Goal: Share content: Share content

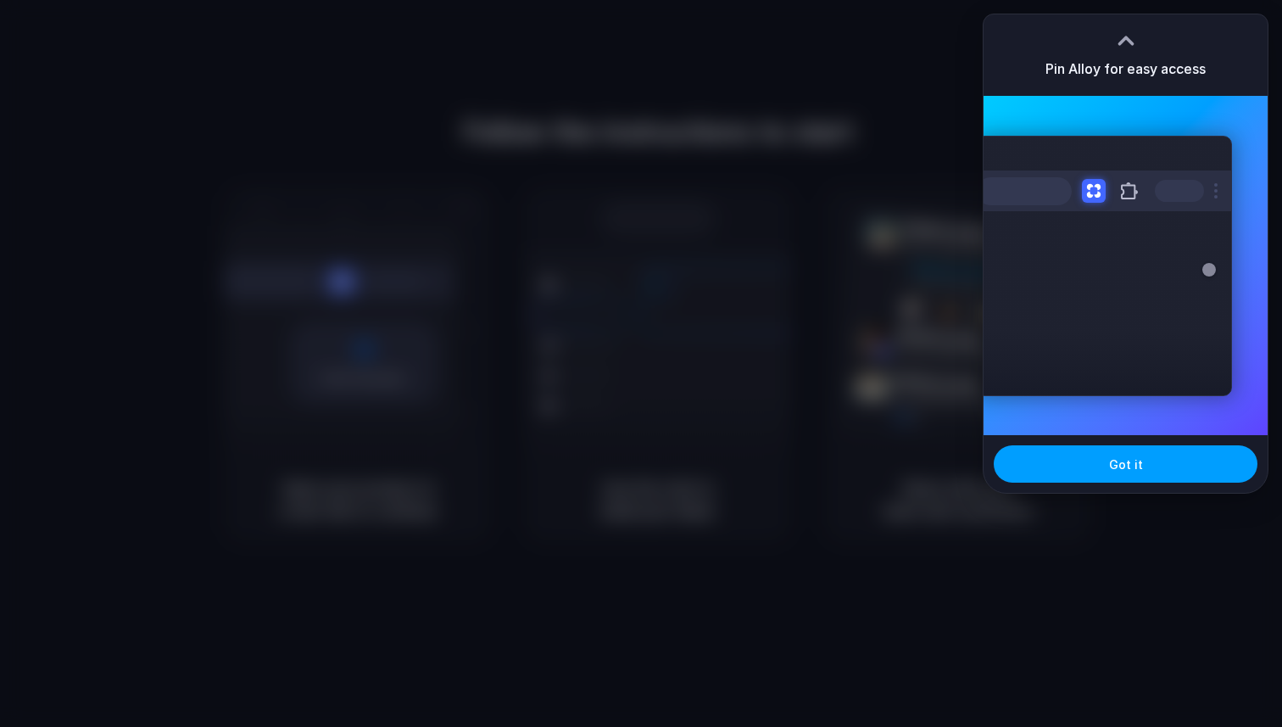
click at [1138, 475] on button "Got it" at bounding box center [1126, 463] width 264 height 37
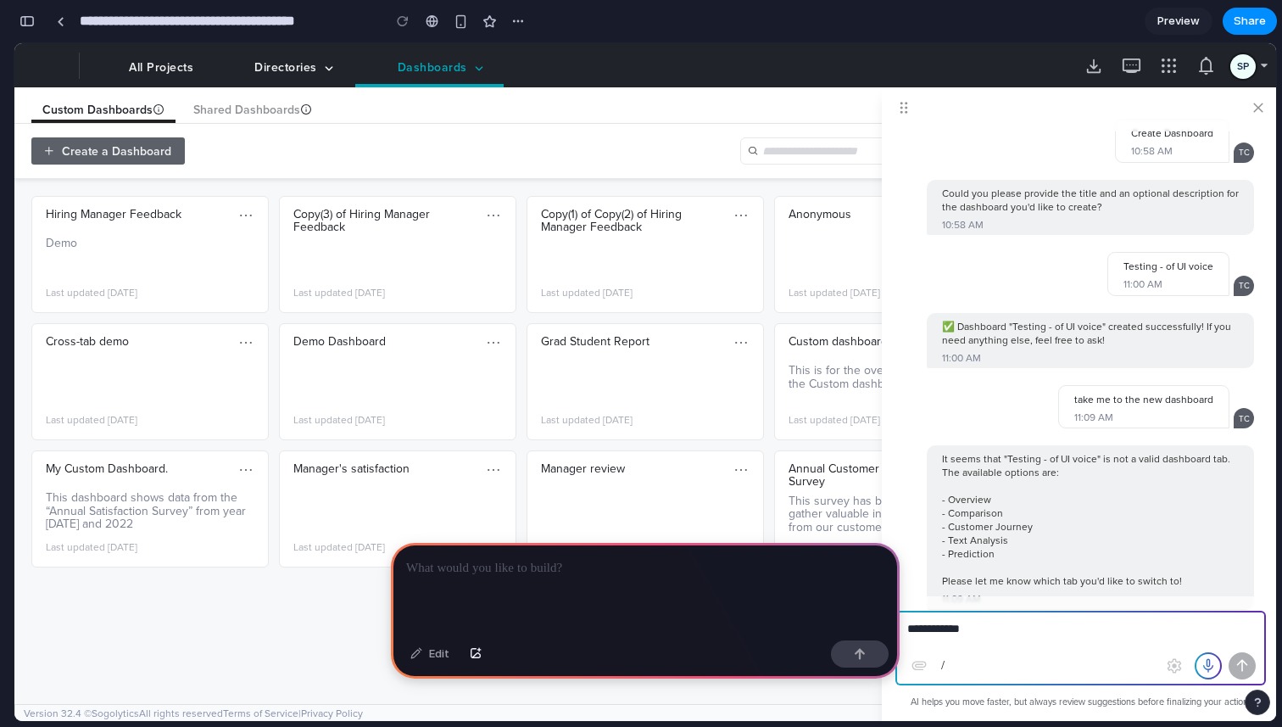
click at [574, 572] on div at bounding box center [645, 588] width 509 height 91
click at [1208, 667] on span at bounding box center [1209, 666] width 24 height 24
click at [602, 565] on p "**********" at bounding box center [641, 568] width 471 height 20
click at [864, 655] on div "button" at bounding box center [860, 654] width 12 height 12
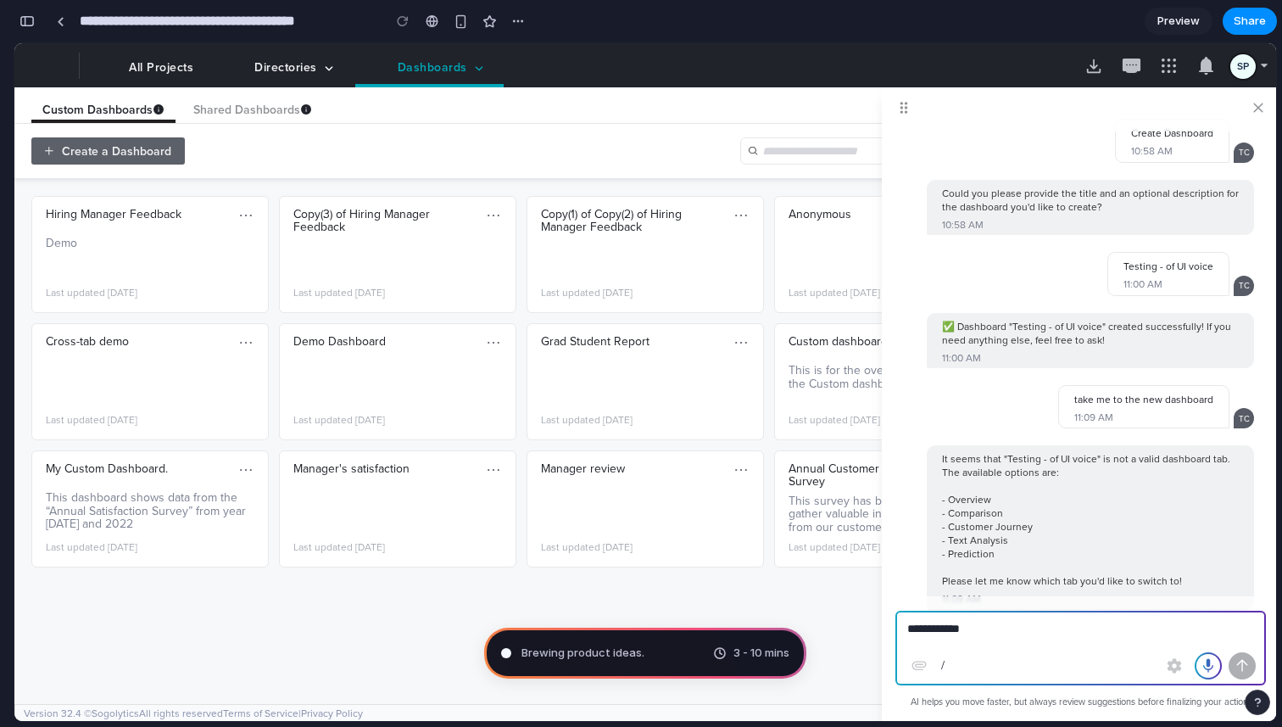
type input "**********"
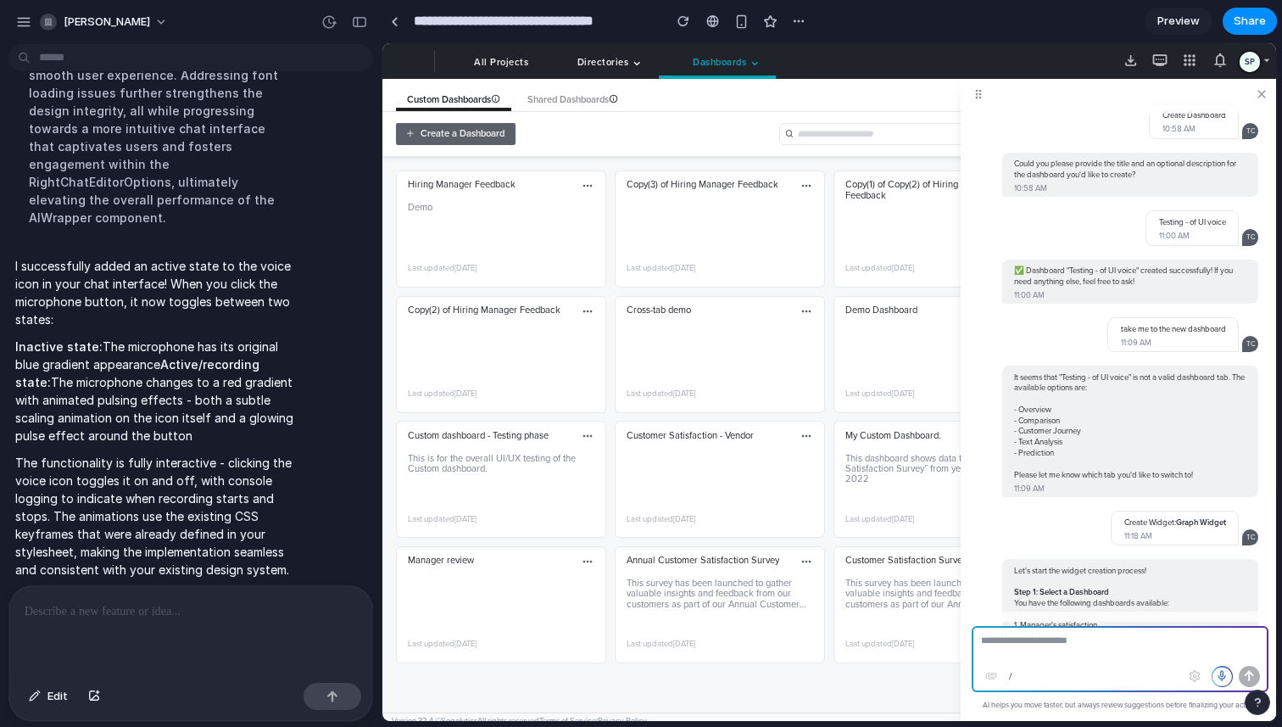
click at [1222, 671] on span at bounding box center [1222, 676] width 19 height 19
click at [1179, 21] on span "Preview" at bounding box center [1179, 21] width 42 height 17
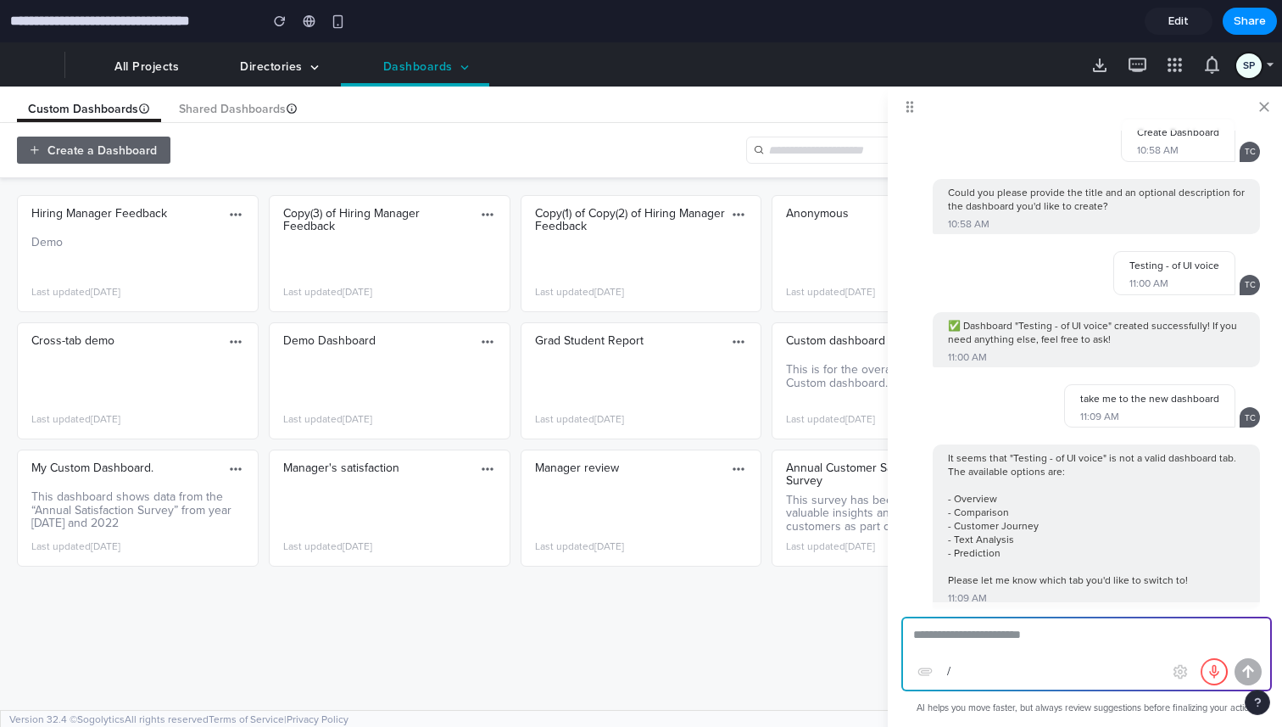
click at [1214, 672] on span at bounding box center [1214, 671] width 25 height 25
click at [1214, 672] on span at bounding box center [1214, 672] width 25 height 25
click at [1181, 25] on span "Edit" at bounding box center [1179, 21] width 20 height 17
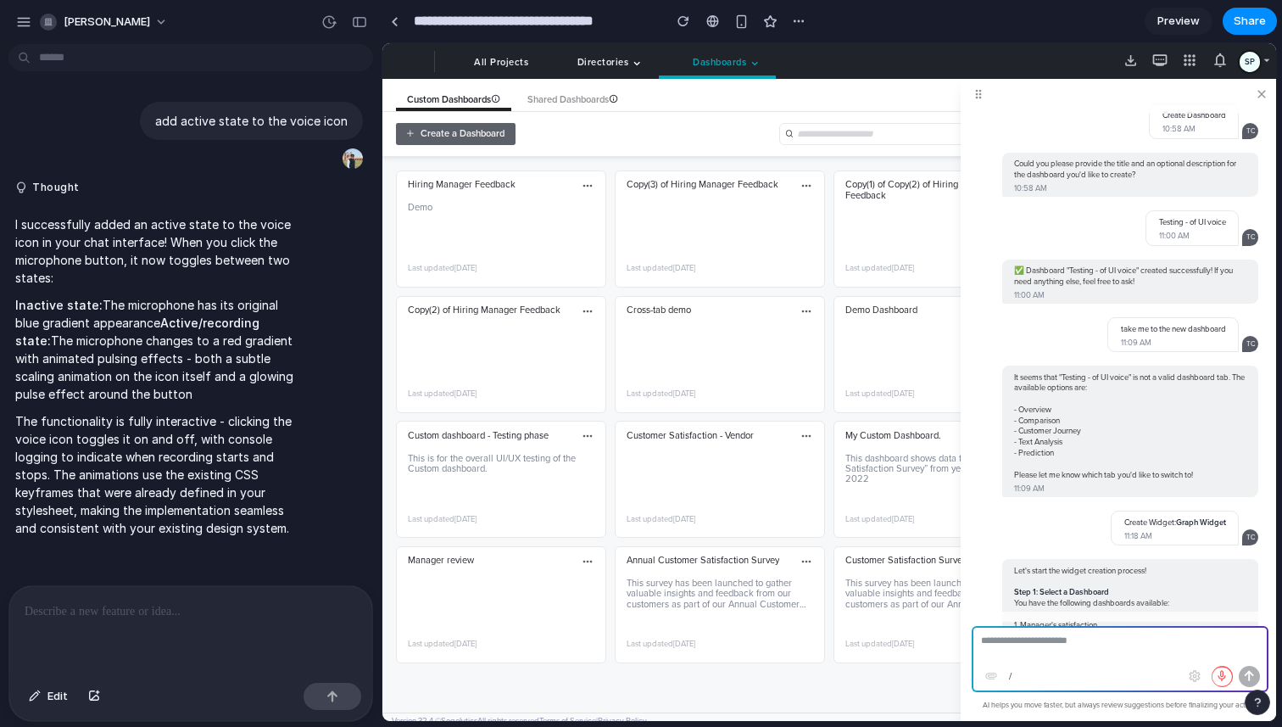
click at [1181, 25] on span "Preview" at bounding box center [1179, 21] width 42 height 17
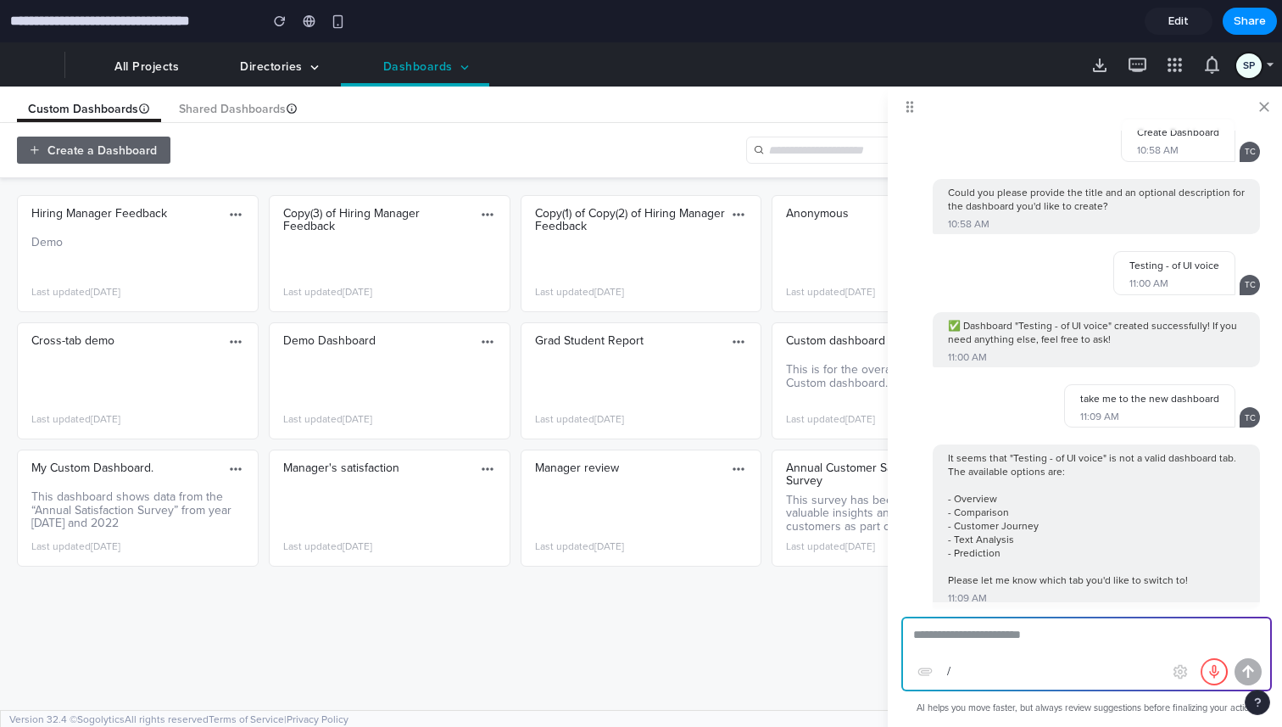
click at [1213, 659] on span at bounding box center [1215, 672] width 26 height 26
click at [1182, 22] on span "Edit" at bounding box center [1179, 21] width 20 height 17
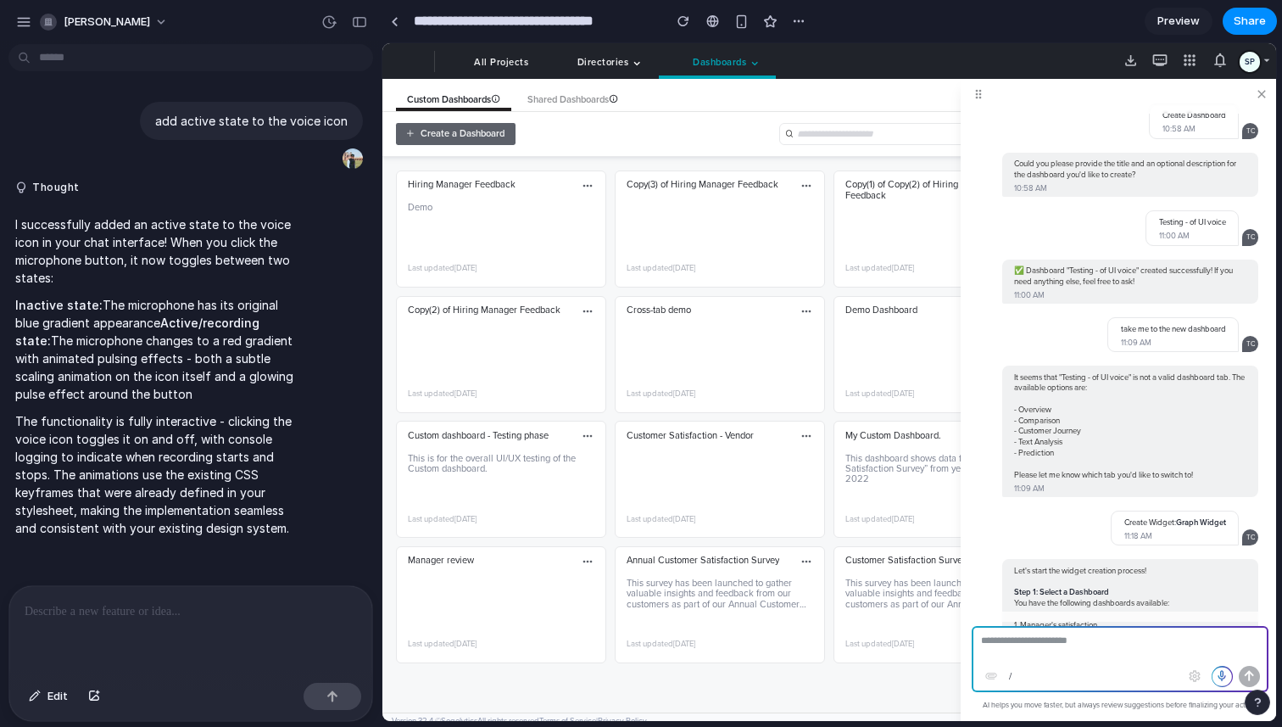
click at [190, 646] on div at bounding box center [190, 631] width 363 height 90
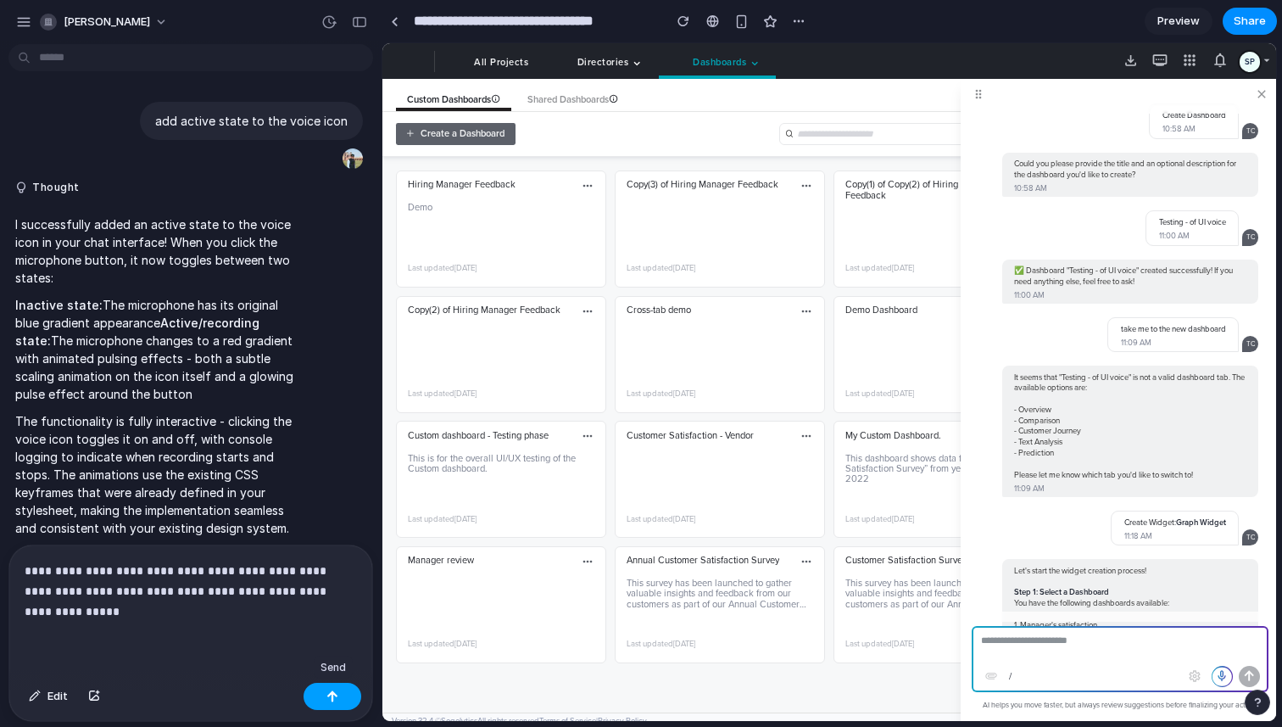
click at [350, 696] on button "button" at bounding box center [333, 696] width 58 height 27
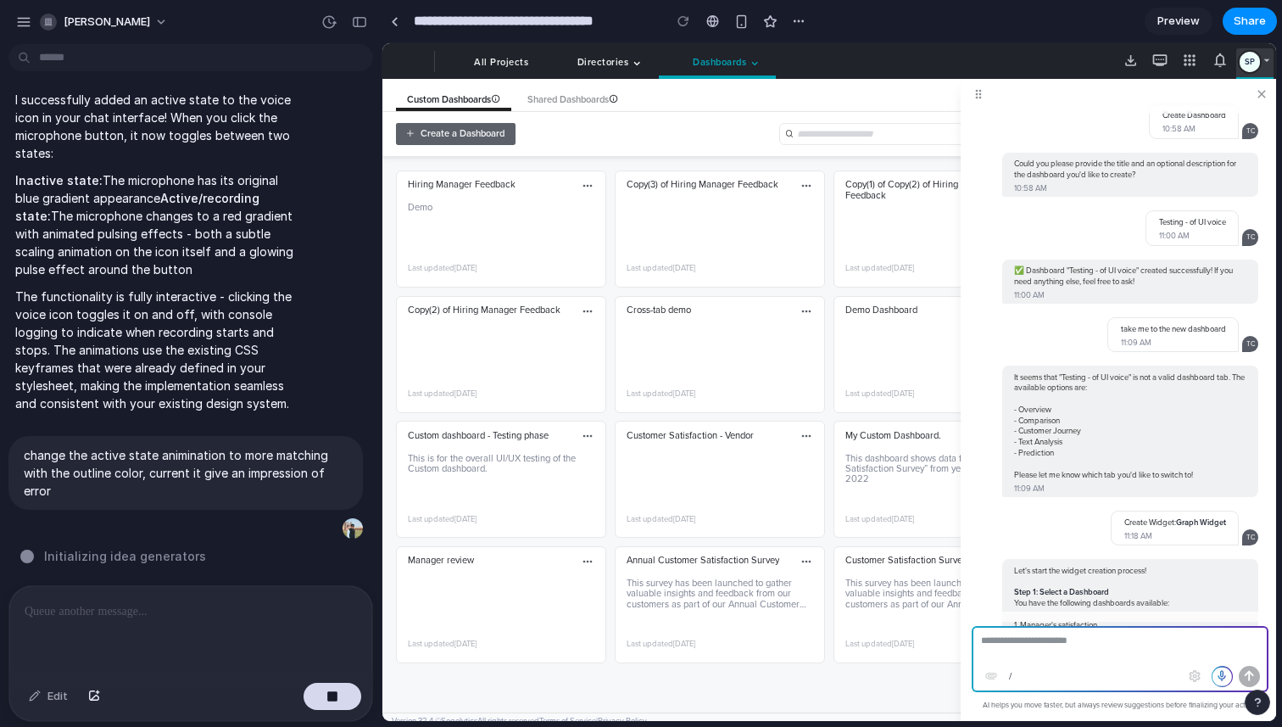
click at [1266, 60] on div at bounding box center [1267, 61] width 14 height 16
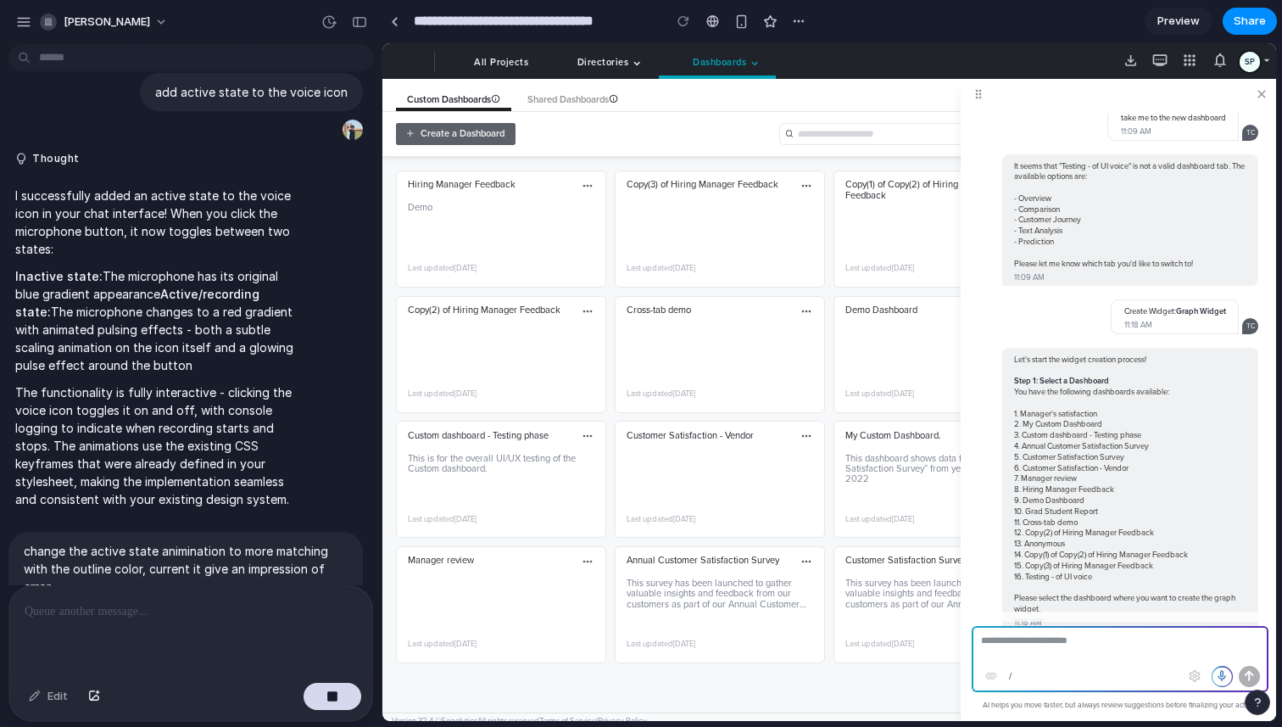
scroll to position [0, 0]
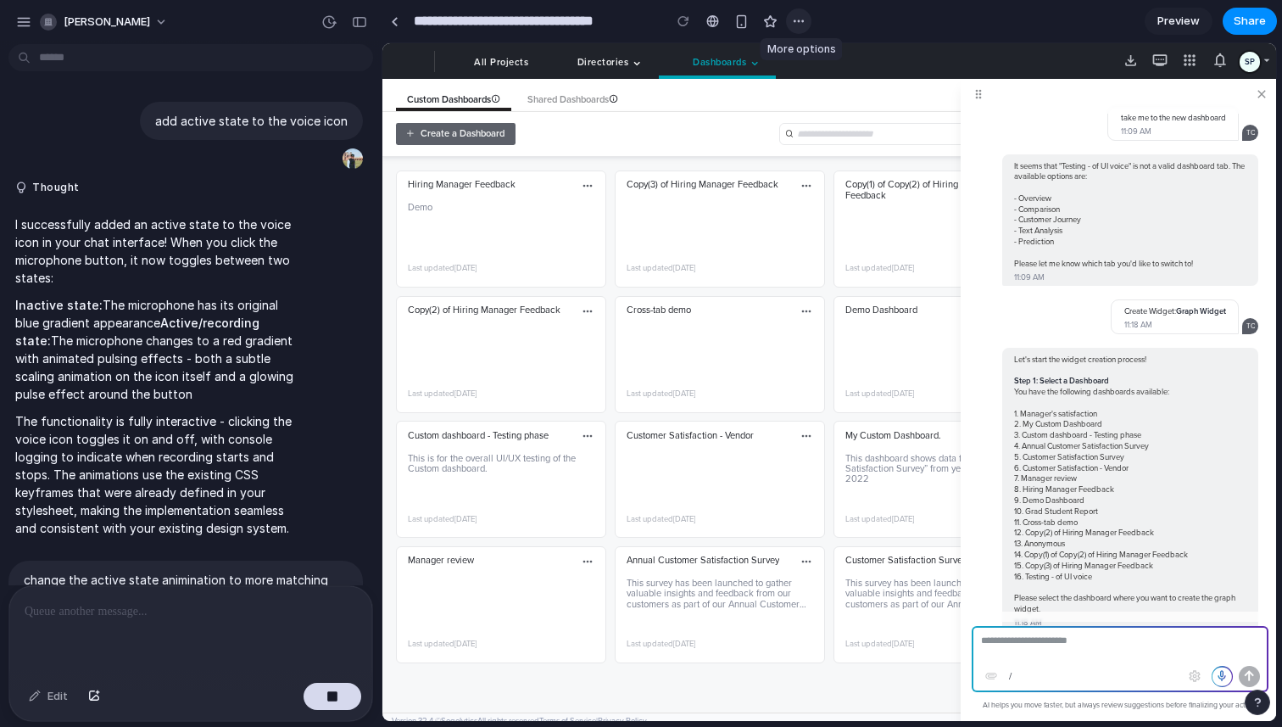
click at [795, 21] on div "button" at bounding box center [799, 21] width 14 height 14
click at [1014, 31] on div "Duplicate Delete" at bounding box center [641, 363] width 1282 height 727
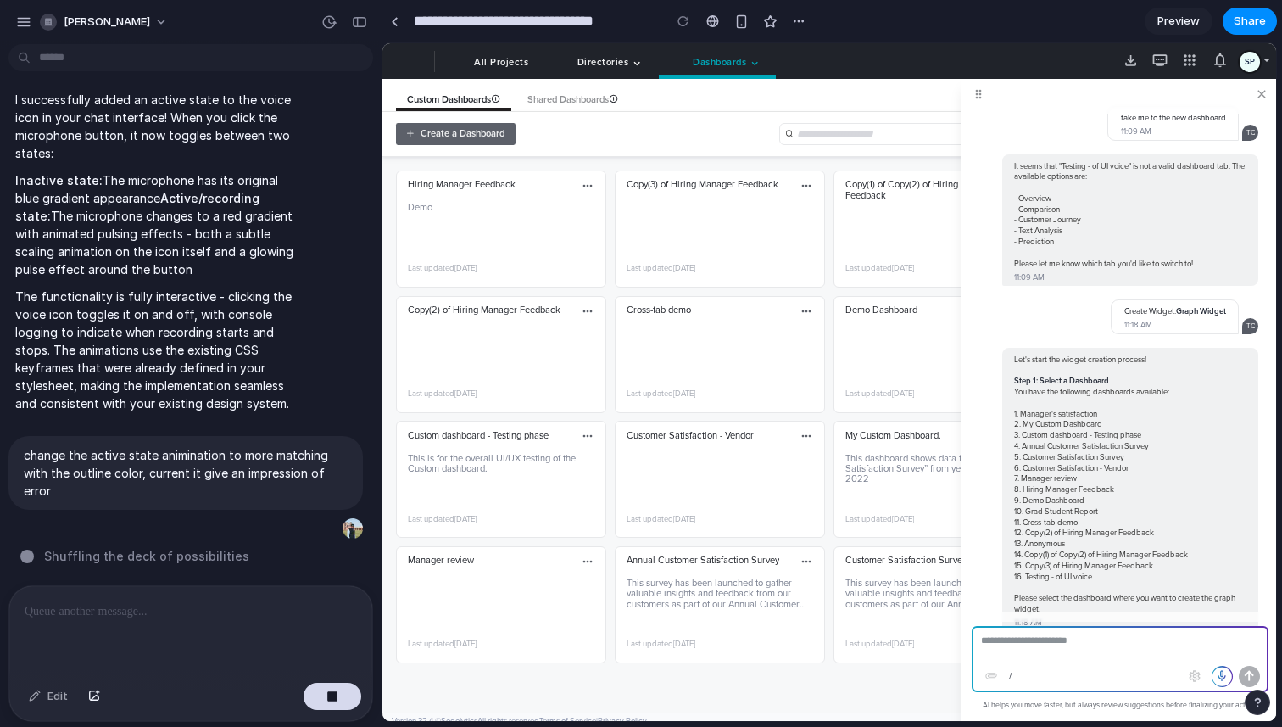
click at [1260, 703] on div "button" at bounding box center [1258, 702] width 12 height 12
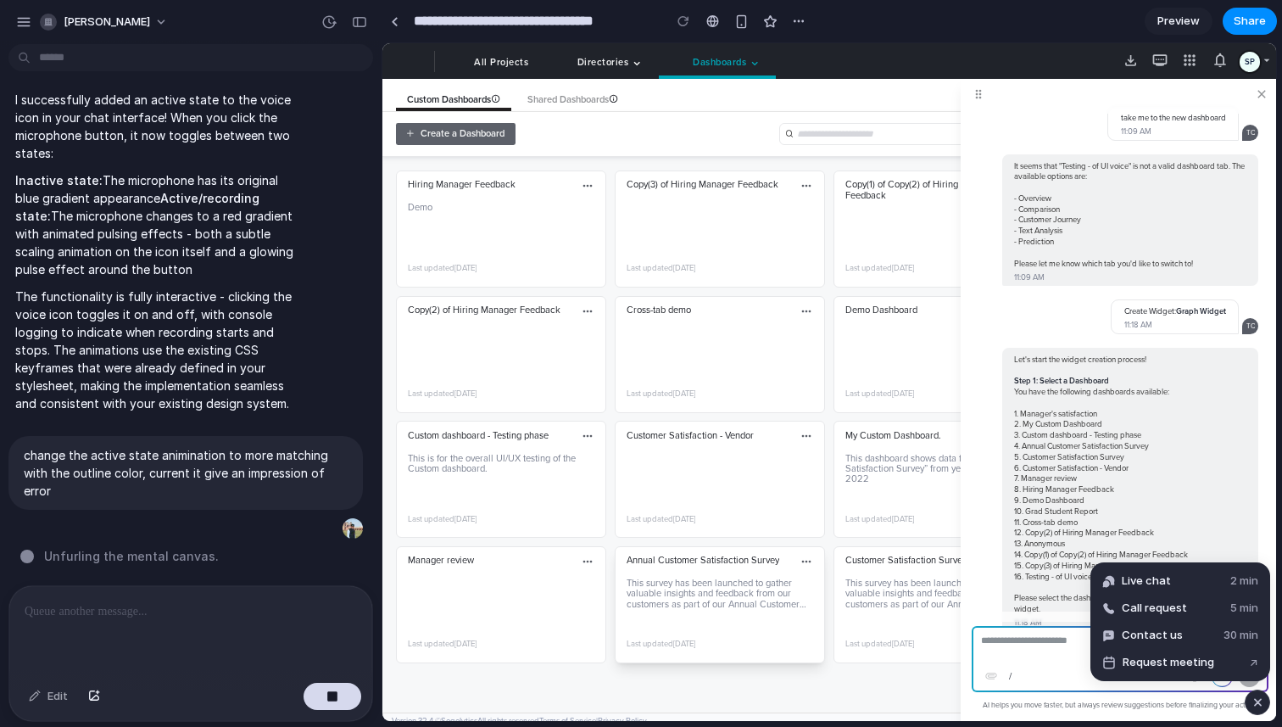
click at [690, 661] on div "Annual Customer Satisfaction Survey Edit Duplicate Share Delete This survey has…" at bounding box center [720, 603] width 210 height 117
click at [732, 689] on div "Hiring Manager Feedback Edit Duplicate Share Delete Demo Last updated [DATE] Co…" at bounding box center [829, 434] width 894 height 555
click at [1262, 703] on div "button" at bounding box center [1258, 702] width 14 height 20
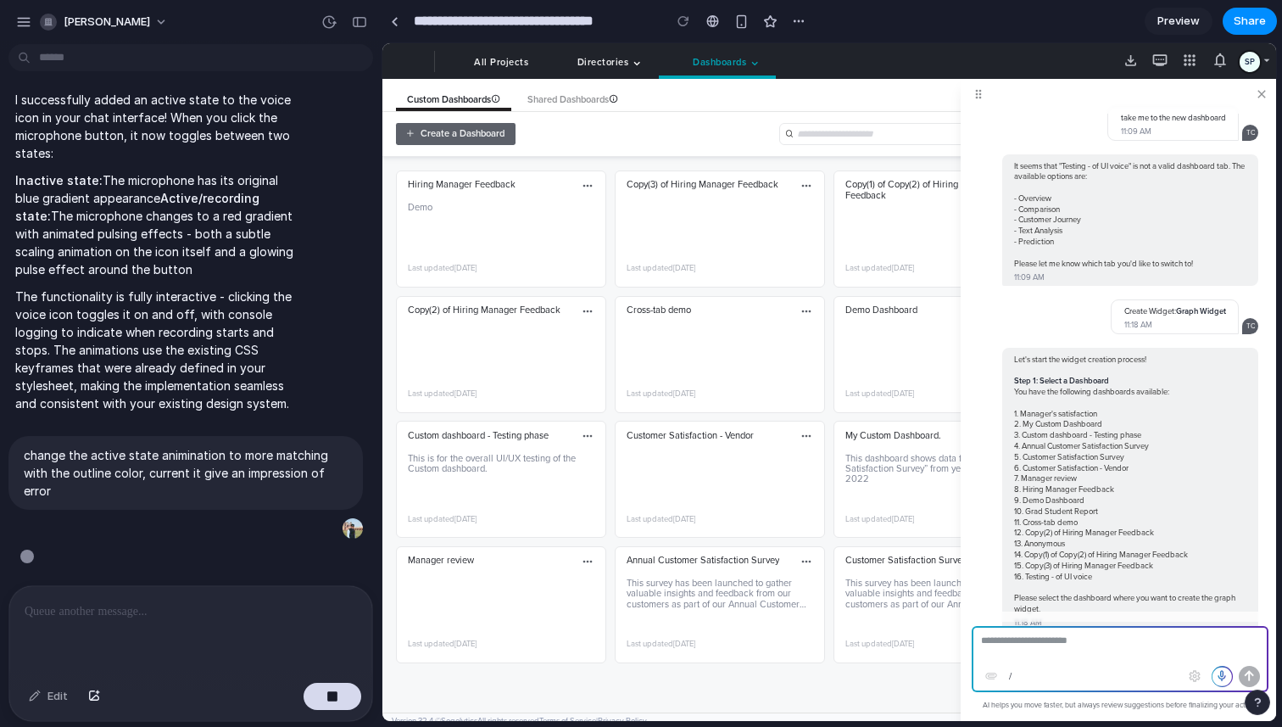
click at [1262, 93] on span at bounding box center [1262, 95] width 14 height 16
click at [334, 686] on button "button" at bounding box center [333, 696] width 58 height 27
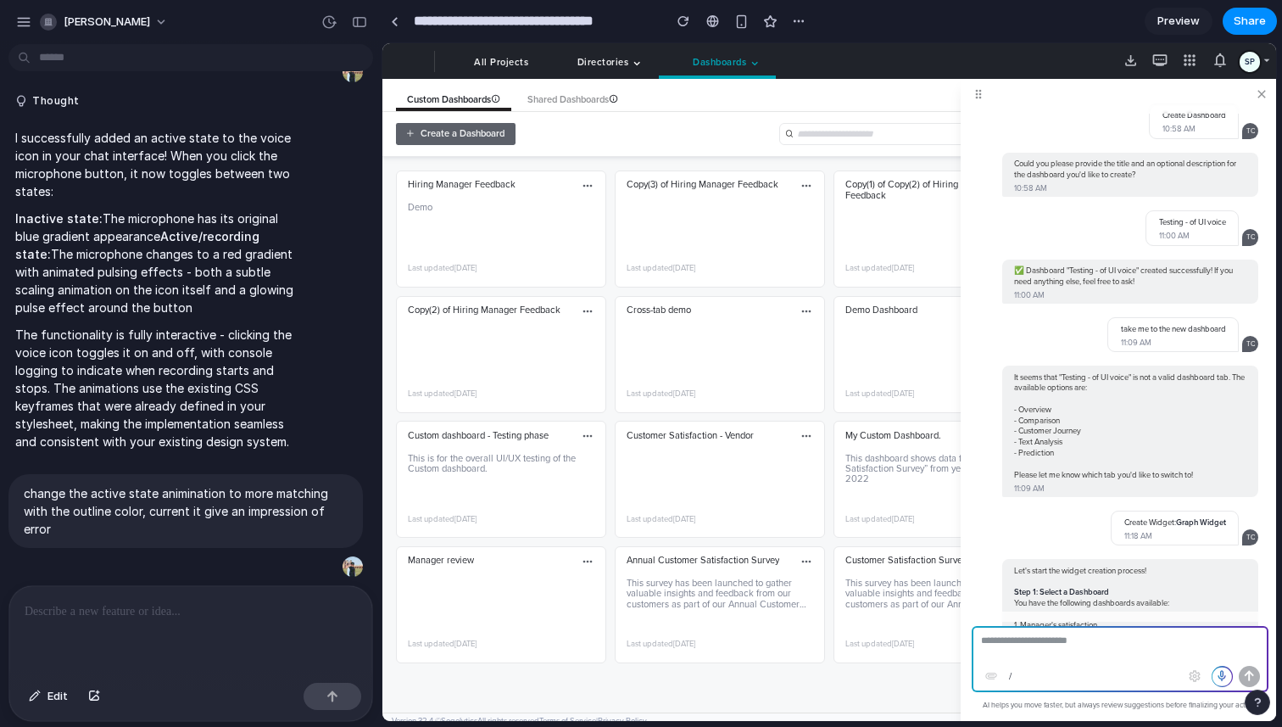
scroll to position [0, 0]
click at [1183, 26] on span "Preview" at bounding box center [1179, 21] width 42 height 17
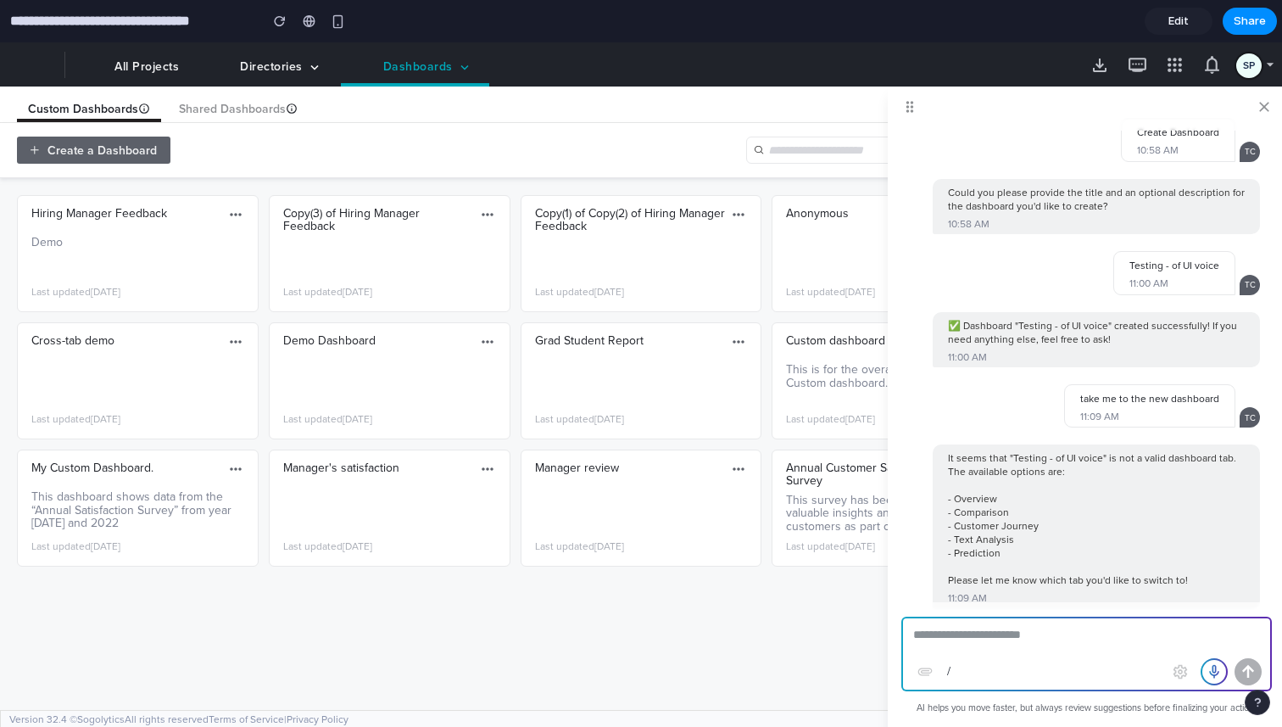
click at [1264, 103] on span at bounding box center [1264, 108] width 17 height 20
click at [1268, 109] on span at bounding box center [1264, 108] width 17 height 20
click at [303, 62] on div "Directories" at bounding box center [269, 66] width 142 height 39
click at [1264, 105] on span at bounding box center [1264, 108] width 17 height 20
drag, startPoint x: 910, startPoint y: 109, endPoint x: 505, endPoint y: 119, distance: 405.4
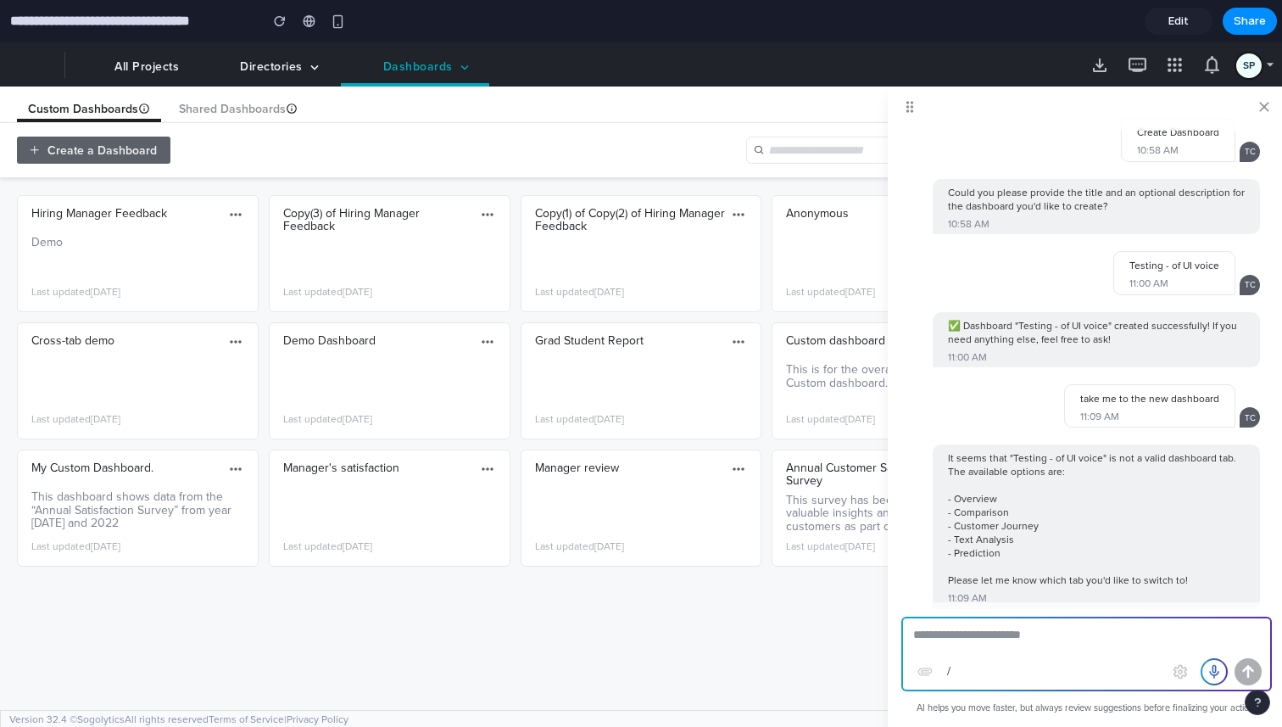
click at [505, 119] on div "Custom Dashboards Shared Dashboards Create Dashboard 10:58 AM TC Could you plea…" at bounding box center [641, 104] width 1282 height 36
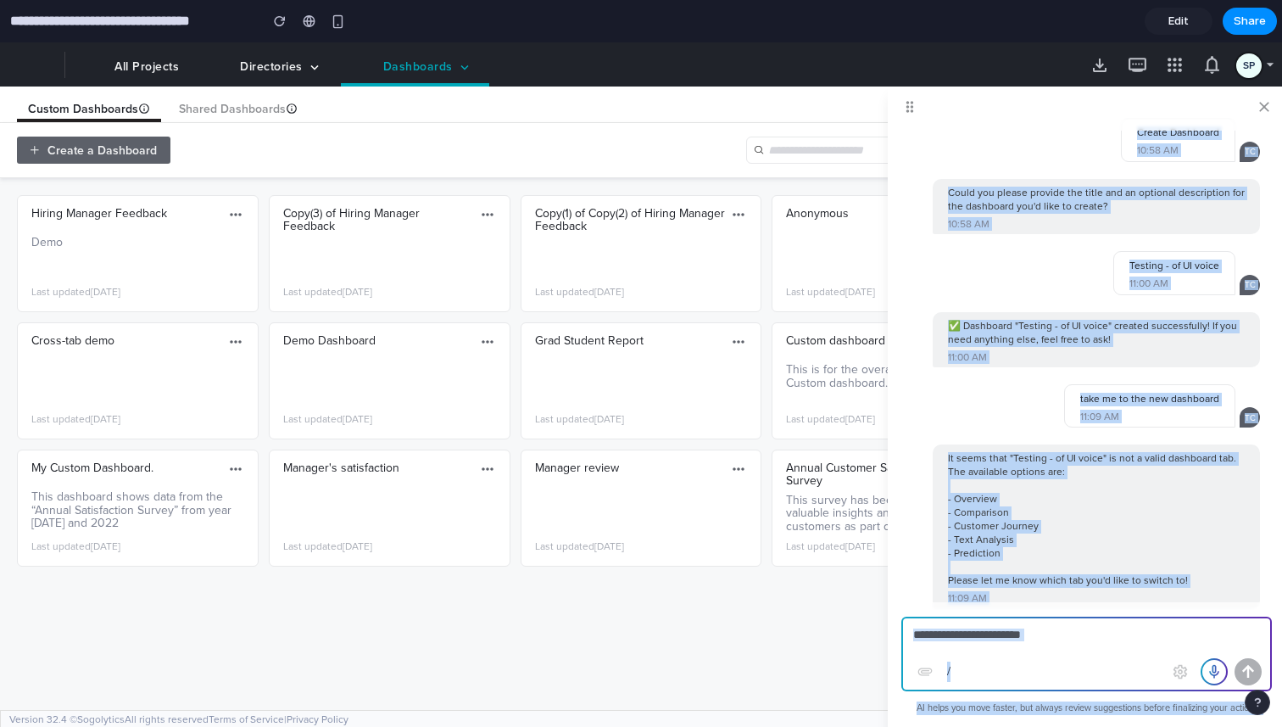
drag, startPoint x: 987, startPoint y: 106, endPoint x: 469, endPoint y: 154, distance: 520.4
click at [469, 154] on div "Custom Dashboards Shared Dashboards Create Dashboard 10:58 AM TC Could you plea…" at bounding box center [641, 397] width 1282 height 623
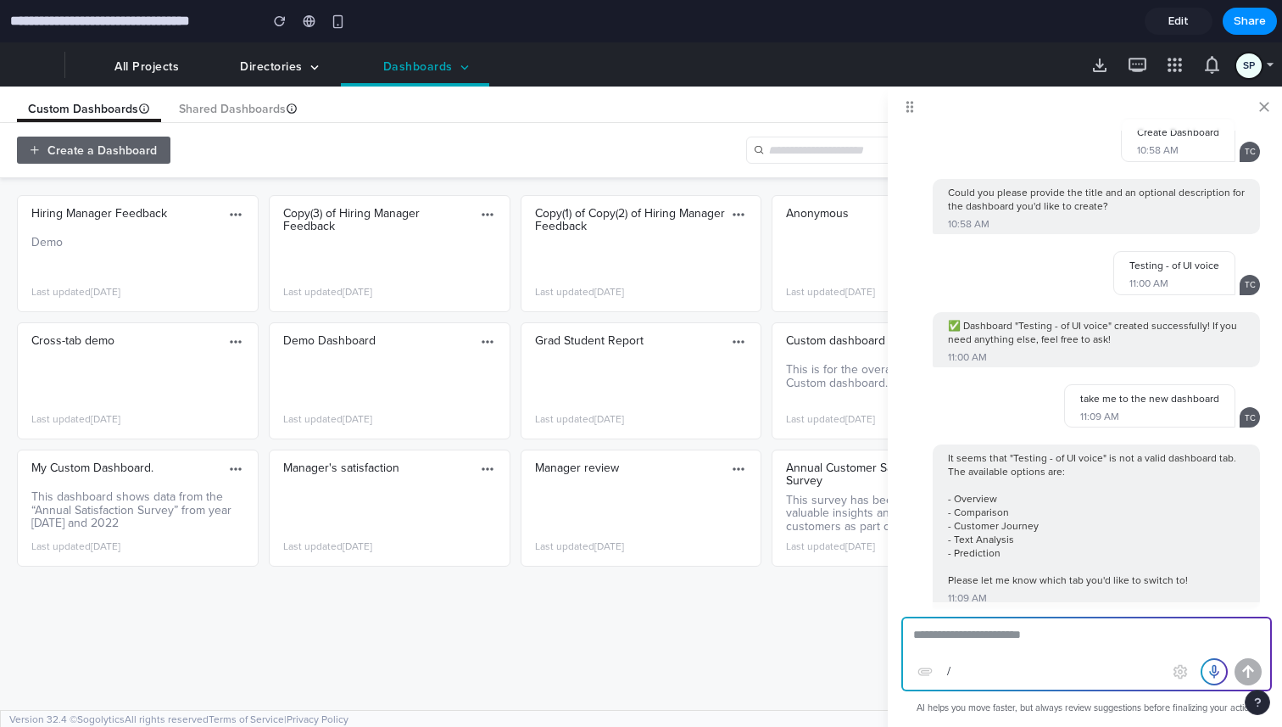
click at [706, 604] on div "Hiring Manager Feedback Edit Duplicate Share Delete Demo Last updated [DATE] Co…" at bounding box center [641, 444] width 1282 height 532
click at [458, 385] on div "Demo Dashboard Edit Duplicate Share Delete Last updated [DATE]" at bounding box center [390, 380] width 242 height 117
click at [1219, 671] on span at bounding box center [1214, 672] width 24 height 24
click at [1219, 671] on span at bounding box center [1214, 671] width 25 height 25
click at [1219, 671] on span at bounding box center [1214, 672] width 24 height 24
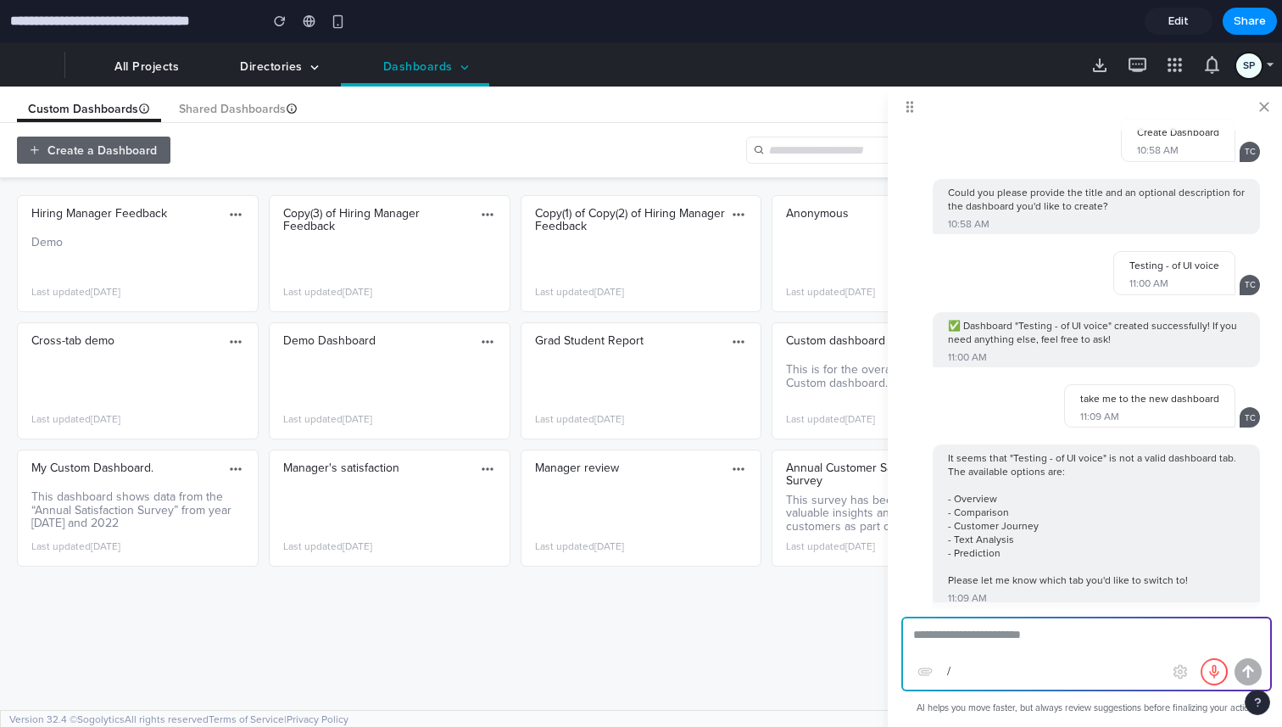
click at [1176, 17] on span "Edit" at bounding box center [1179, 21] width 20 height 17
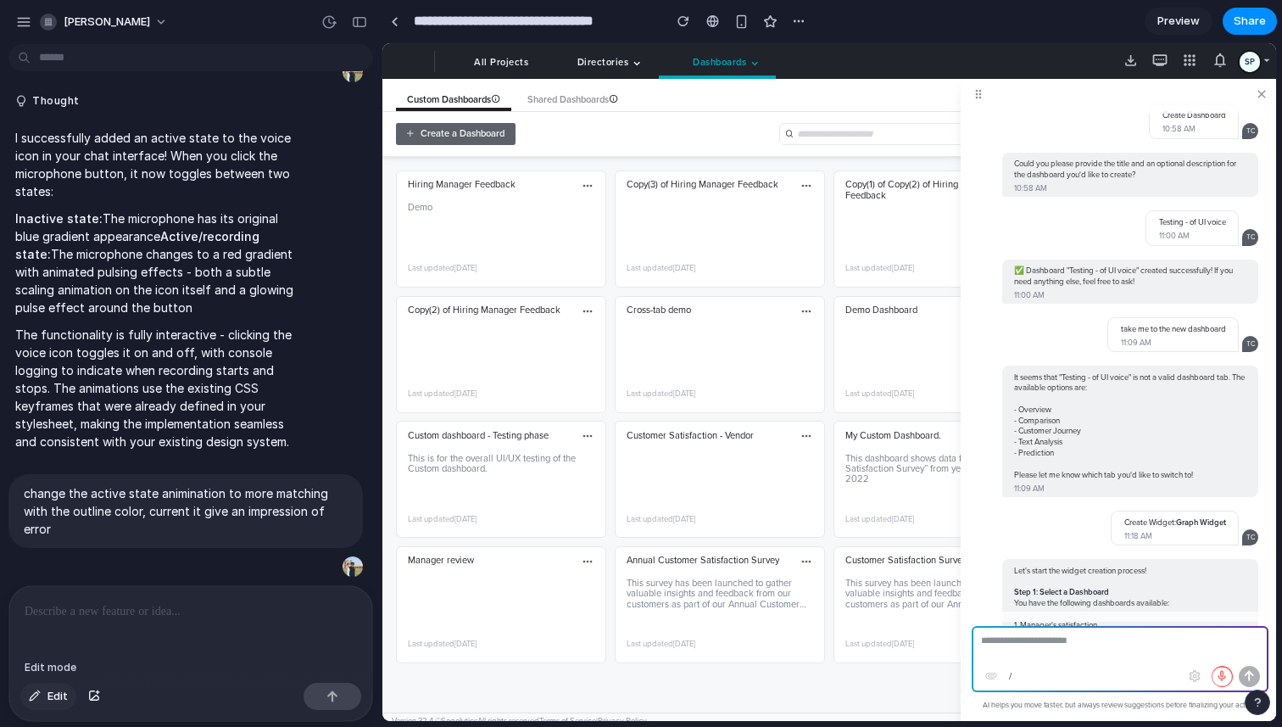
click at [63, 695] on span "Edit" at bounding box center [57, 696] width 20 height 17
click at [1227, 675] on div at bounding box center [829, 382] width 893 height 677
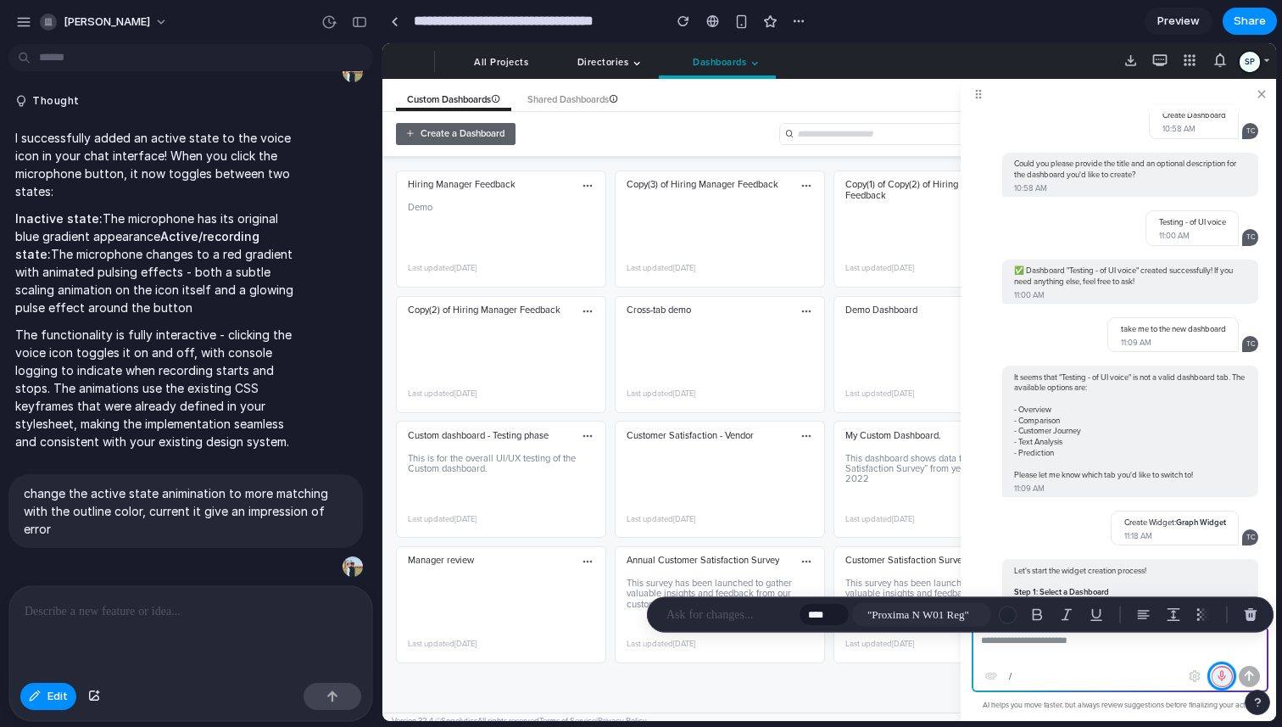
click at [741, 613] on p at bounding box center [730, 615] width 126 height 20
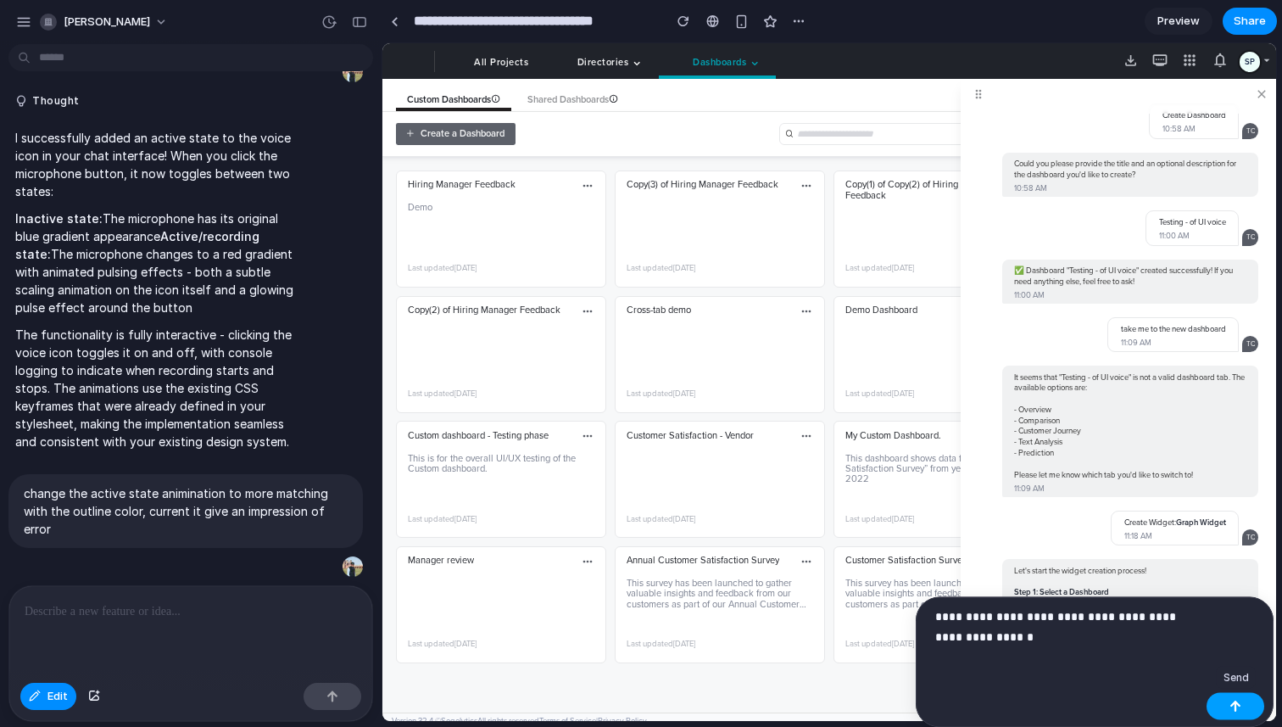
click at [1226, 700] on button "button" at bounding box center [1236, 706] width 58 height 27
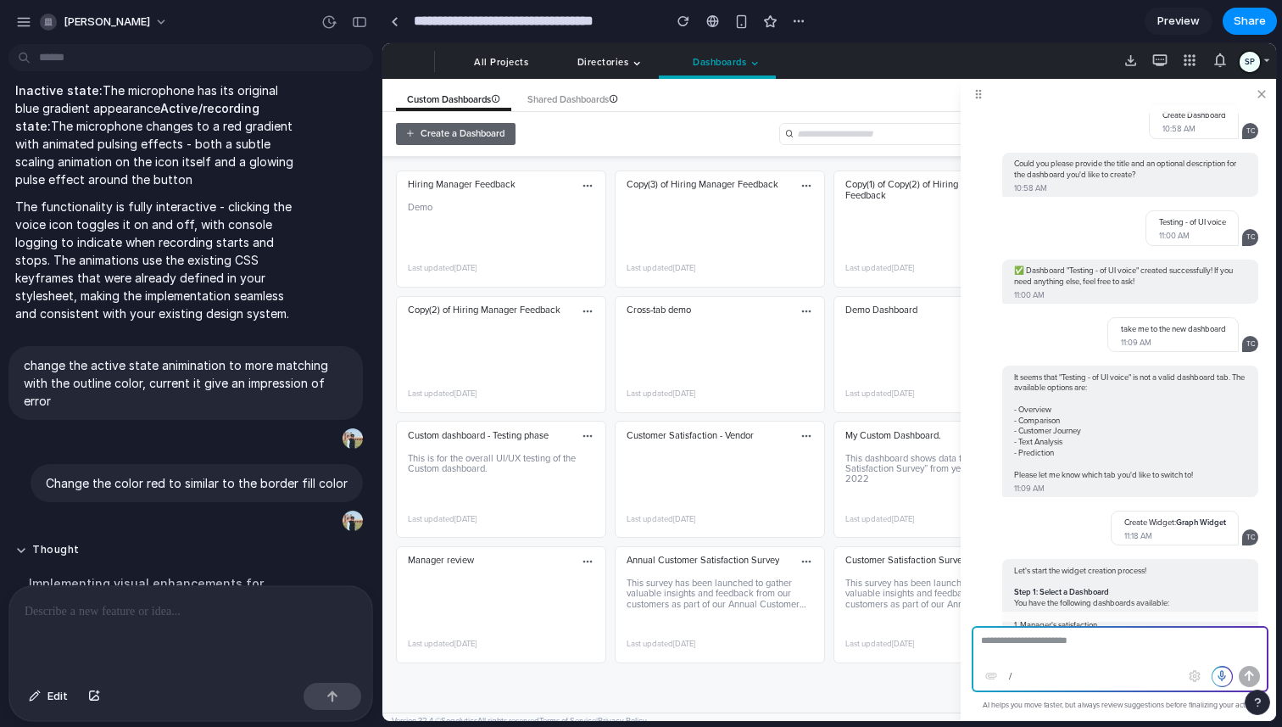
scroll to position [722, 0]
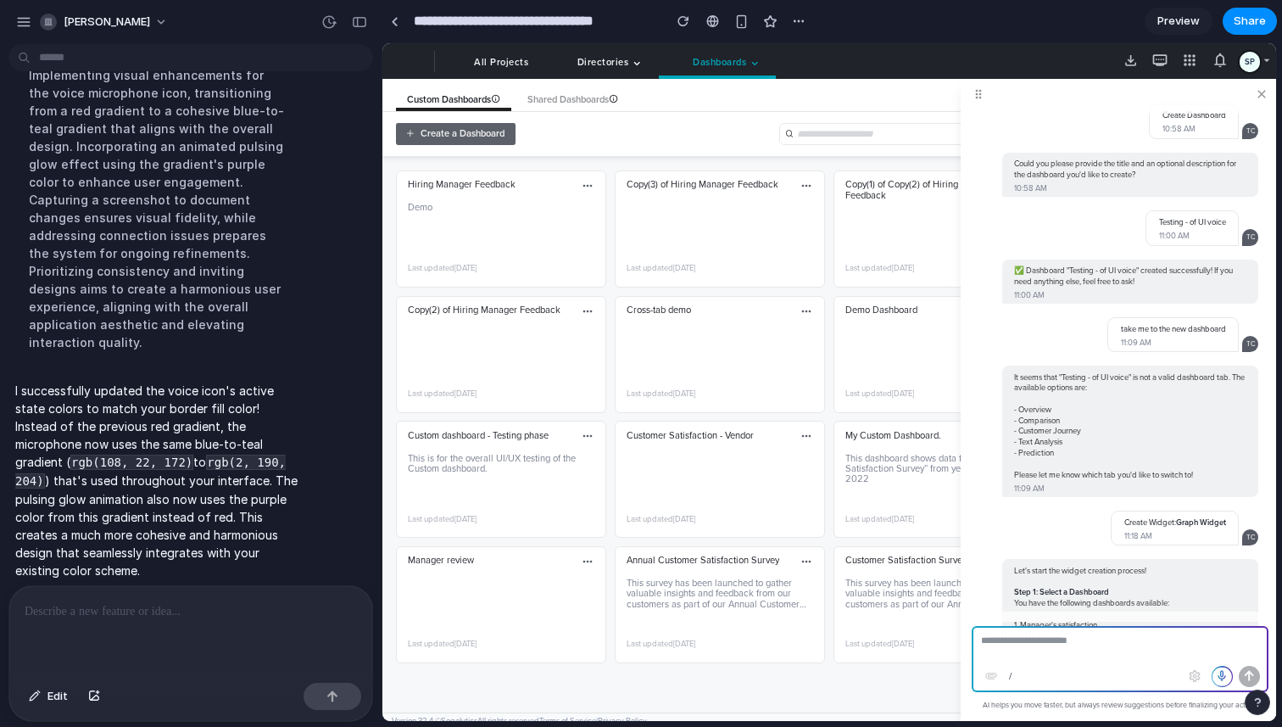
click at [1223, 674] on span at bounding box center [1222, 676] width 19 height 19
click at [1170, 18] on span "Preview" at bounding box center [1179, 21] width 42 height 17
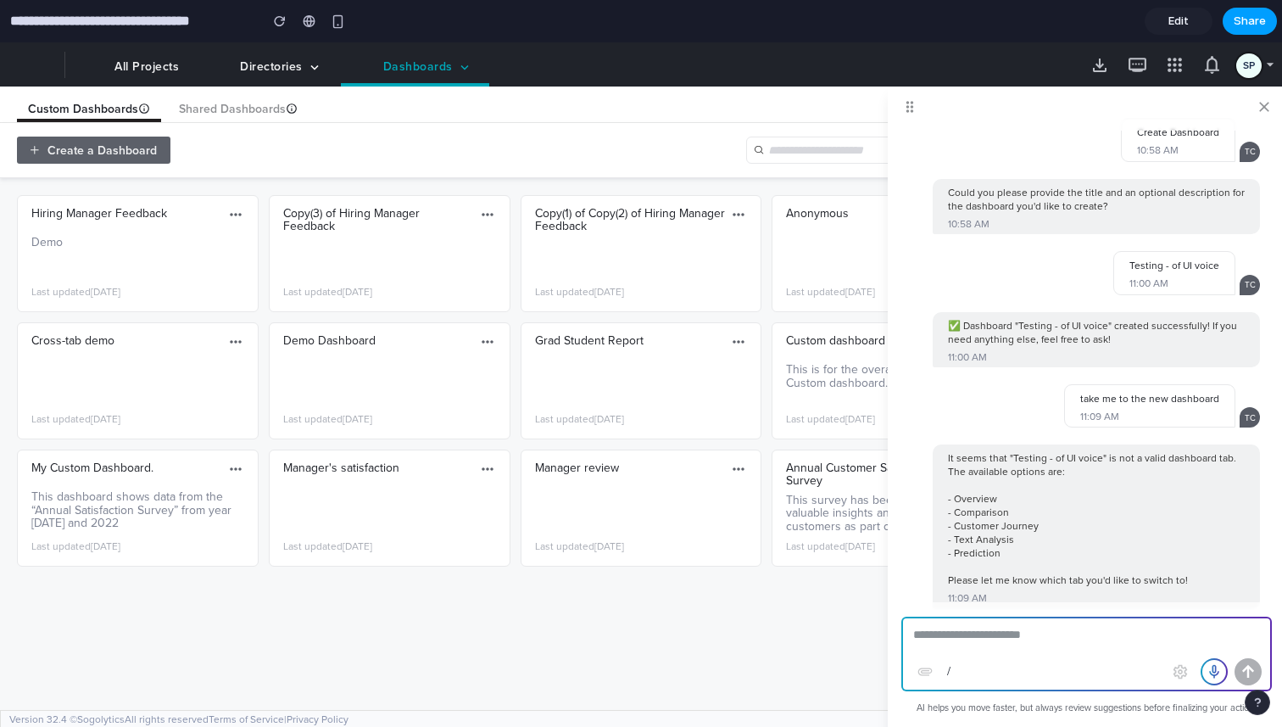
click at [1254, 11] on button "Share" at bounding box center [1250, 21] width 54 height 27
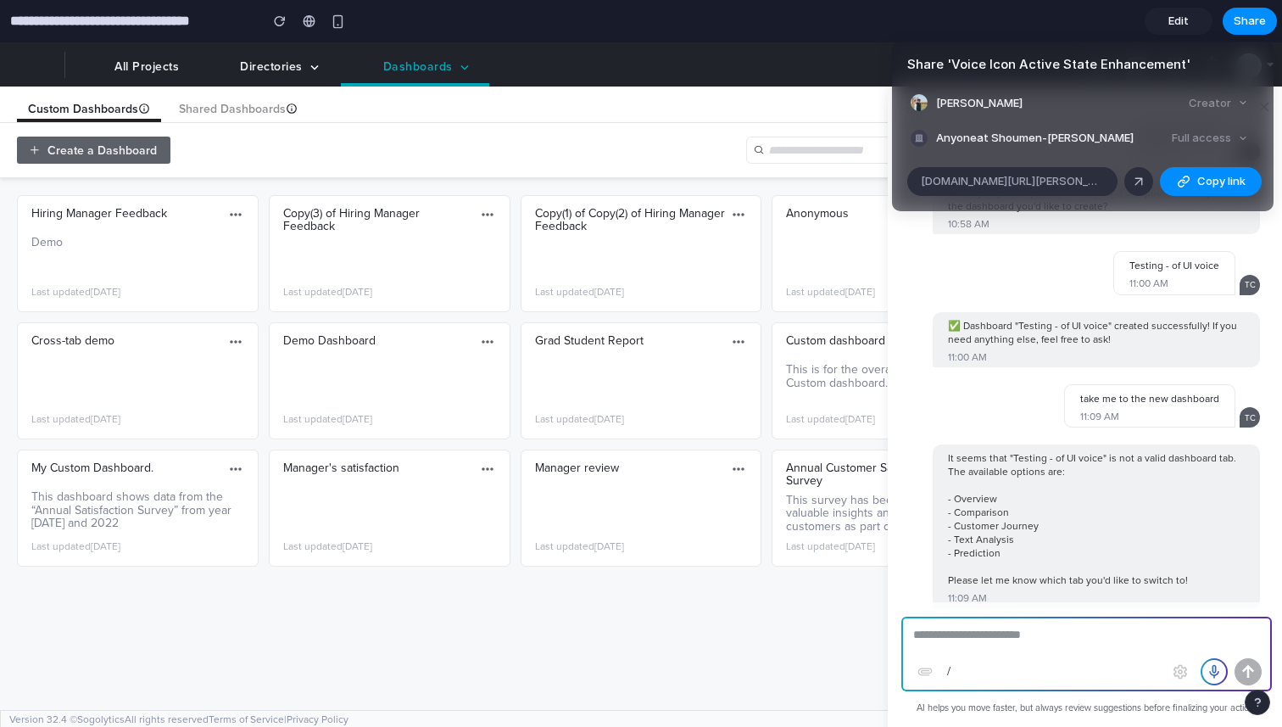
click at [1219, 138] on div "Full access" at bounding box center [1210, 138] width 90 height 24
click at [1201, 184] on span "Copy link" at bounding box center [1221, 181] width 48 height 17
click at [750, 90] on div "Share ' Voice Icon Active State Enhancement ' shoumen pramanik Creator Anyone a…" at bounding box center [641, 363] width 1282 height 727
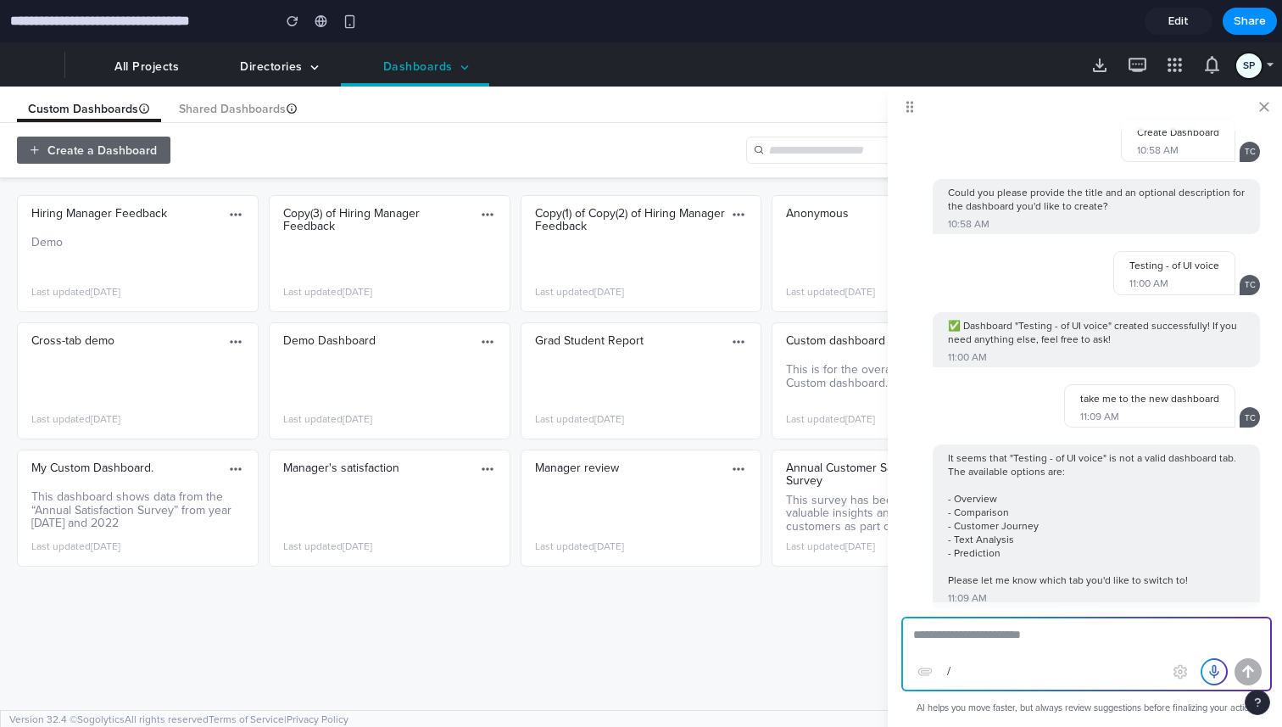
click at [1215, 673] on span at bounding box center [1214, 672] width 24 height 24
click at [1263, 110] on span at bounding box center [1264, 108] width 17 height 20
click at [1211, 671] on span at bounding box center [1214, 672] width 24 height 24
click at [1217, 668] on span at bounding box center [1214, 672] width 24 height 24
click at [1251, 25] on span "Share" at bounding box center [1250, 21] width 32 height 17
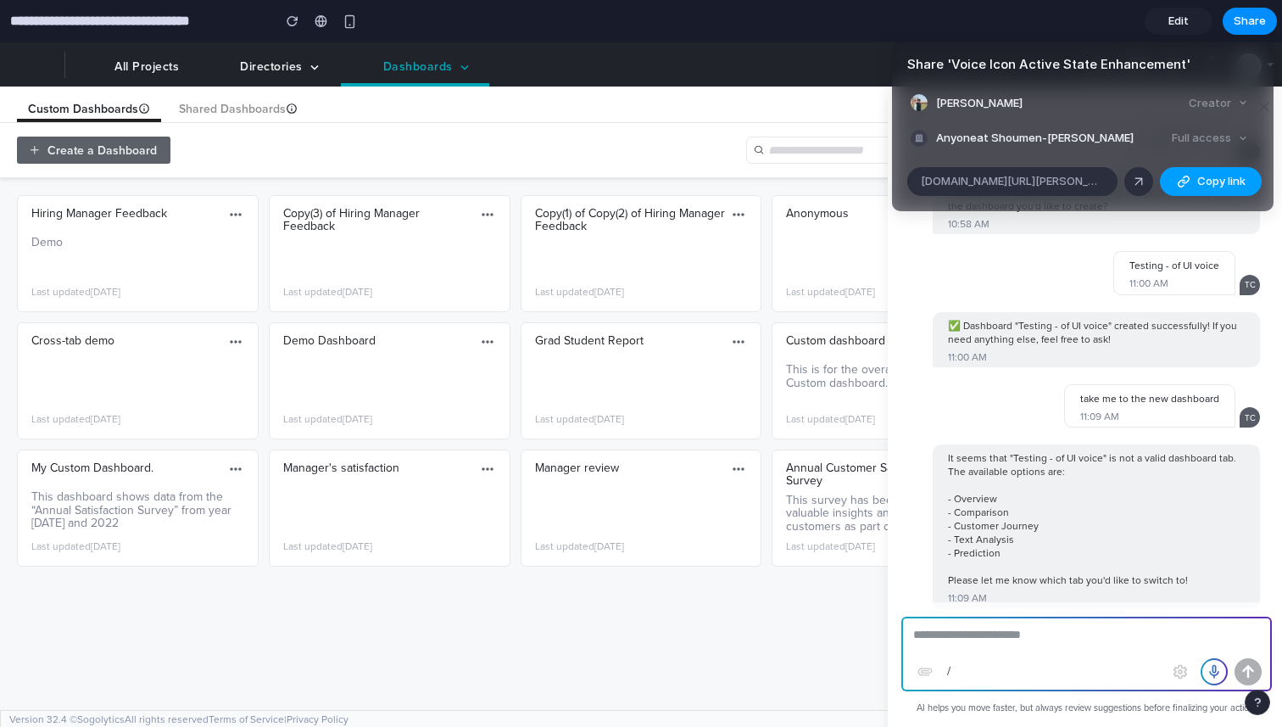
click at [1210, 183] on span "Copy link" at bounding box center [1221, 181] width 48 height 17
click at [774, 101] on div "Share ' Voice Icon Active State Enhancement ' shoumen pramanik Creator Anyone a…" at bounding box center [641, 363] width 1282 height 727
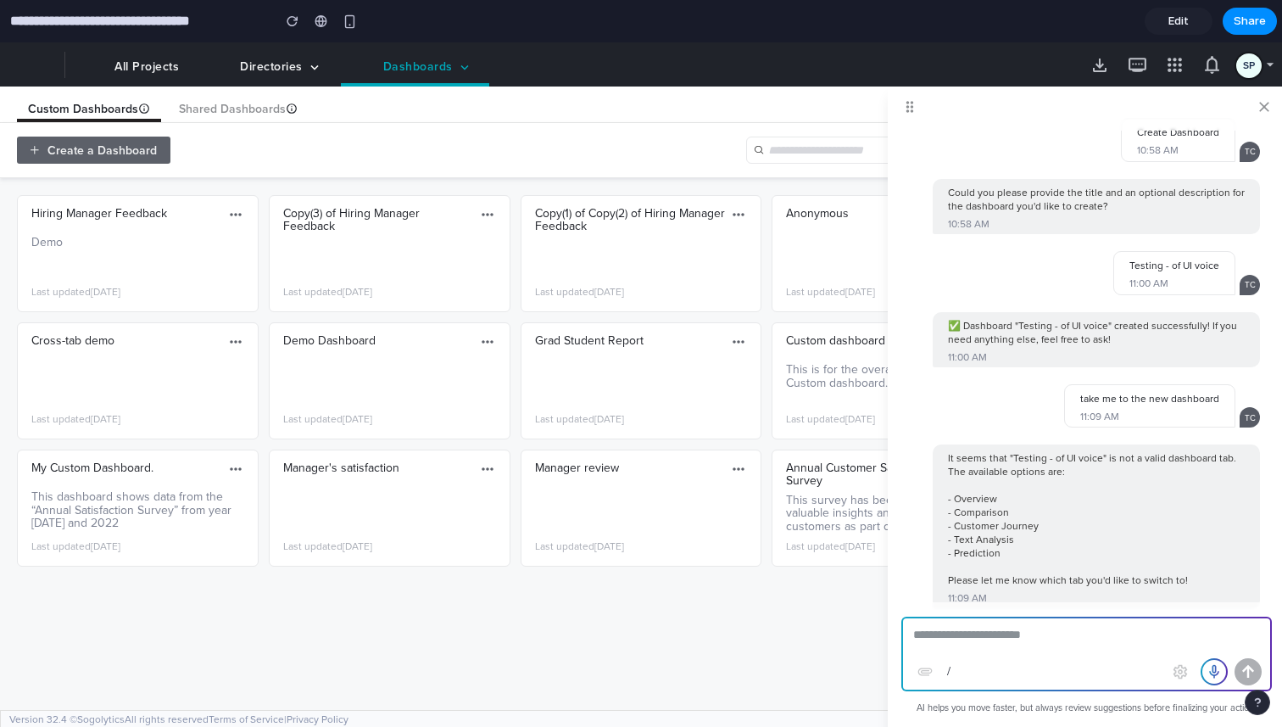
click at [1219, 675] on span at bounding box center [1214, 672] width 24 height 24
click at [1214, 671] on span at bounding box center [1214, 672] width 24 height 24
click at [1268, 60] on div at bounding box center [1270, 65] width 17 height 20
